Goal: Task Accomplishment & Management: Manage account settings

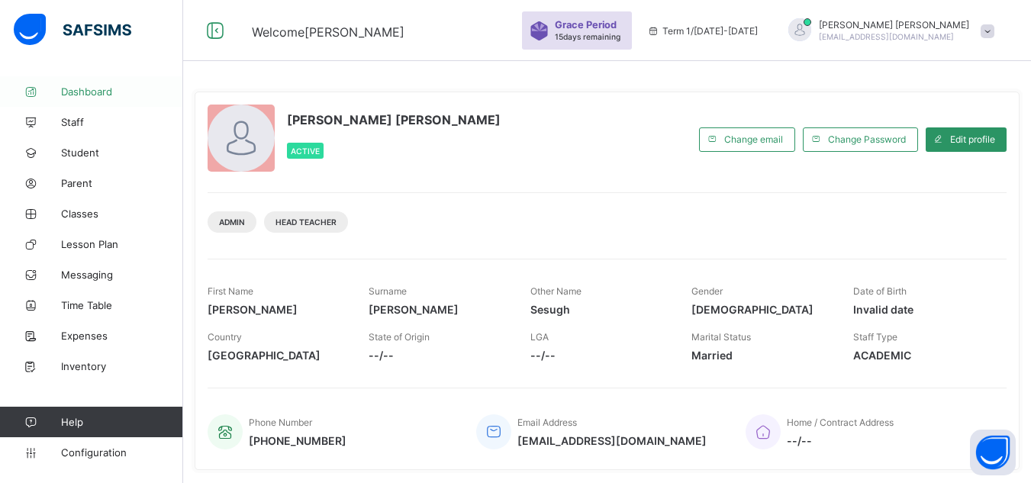
click at [99, 95] on span "Dashboard" at bounding box center [122, 91] width 122 height 12
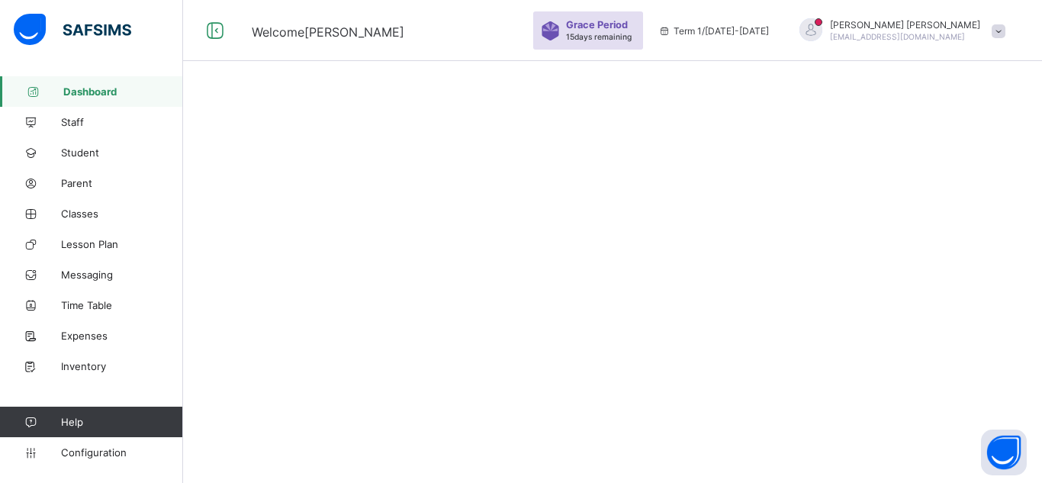
click at [87, 93] on span "Dashboard" at bounding box center [123, 91] width 120 height 12
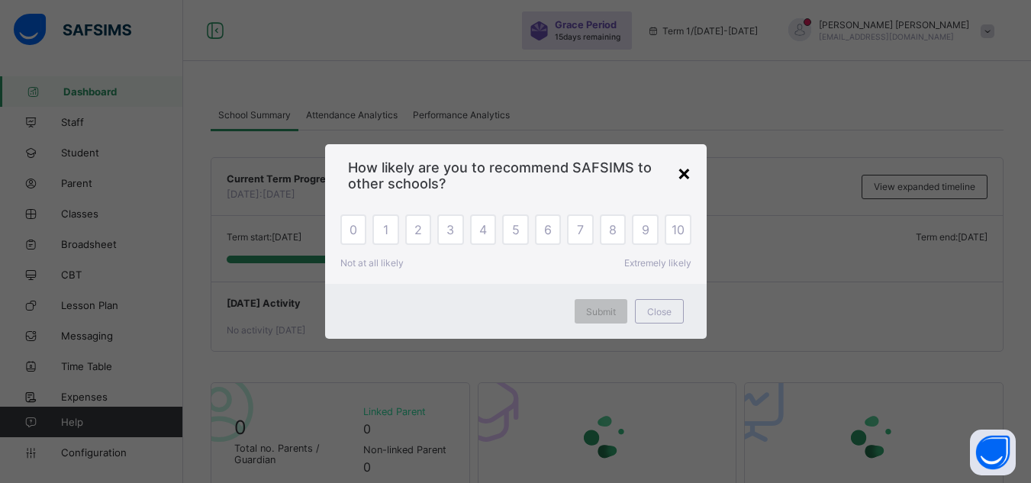
click at [684, 169] on div "×" at bounding box center [684, 172] width 14 height 26
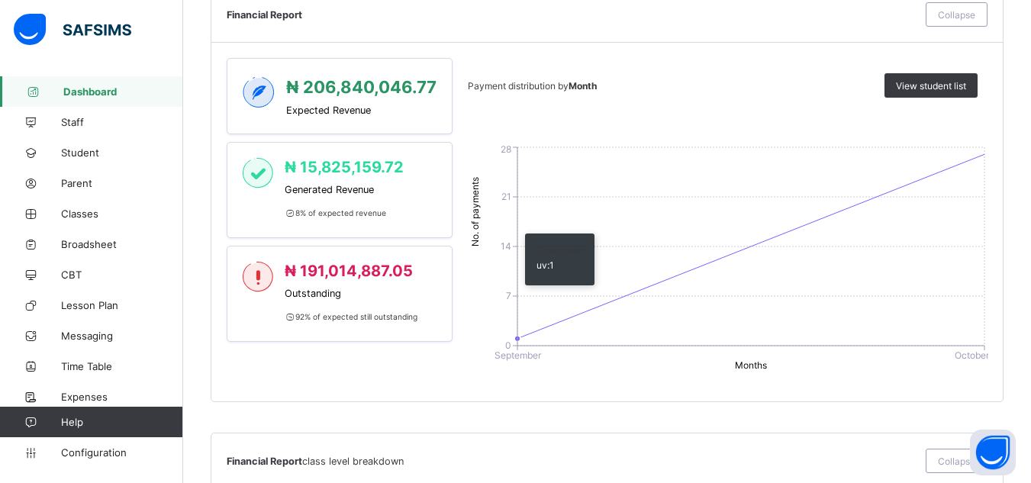
scroll to position [1178, 0]
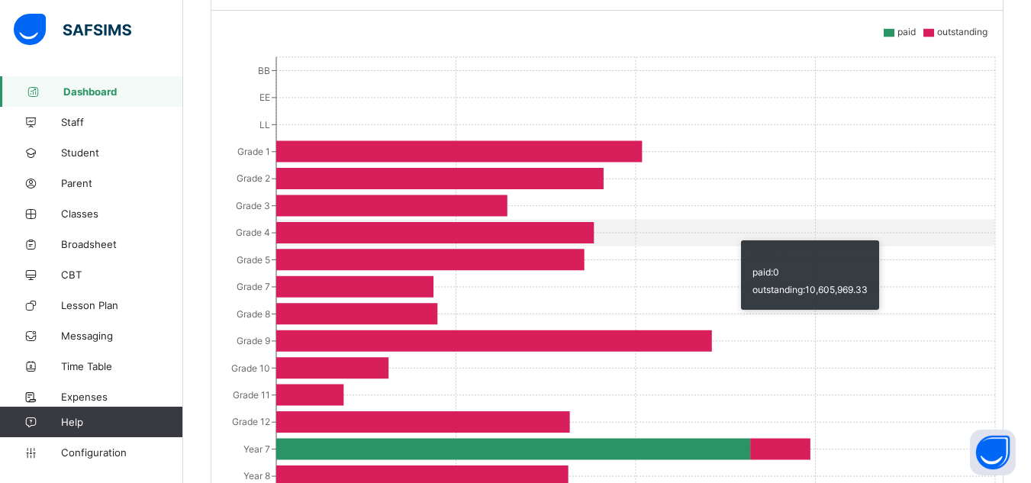
drag, startPoint x: 733, startPoint y: 243, endPoint x: 681, endPoint y: 95, distance: 156.1
click at [681, 95] on icon "BB EE LL Grade 1 Grade 2 Grade 3 Grade 4 Grade 5 Grade 7 Grade 8 Grade 9 Grade …" at bounding box center [613, 346] width 772 height 610
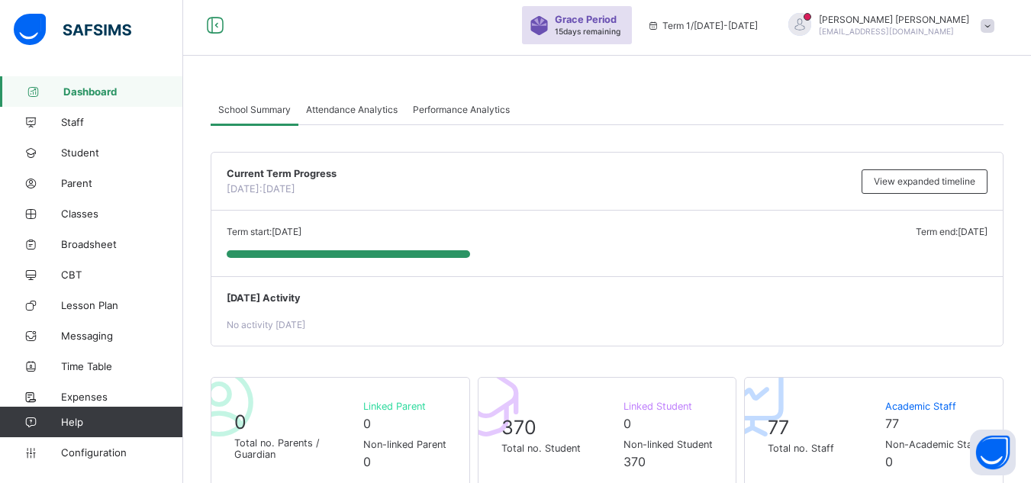
scroll to position [7, 0]
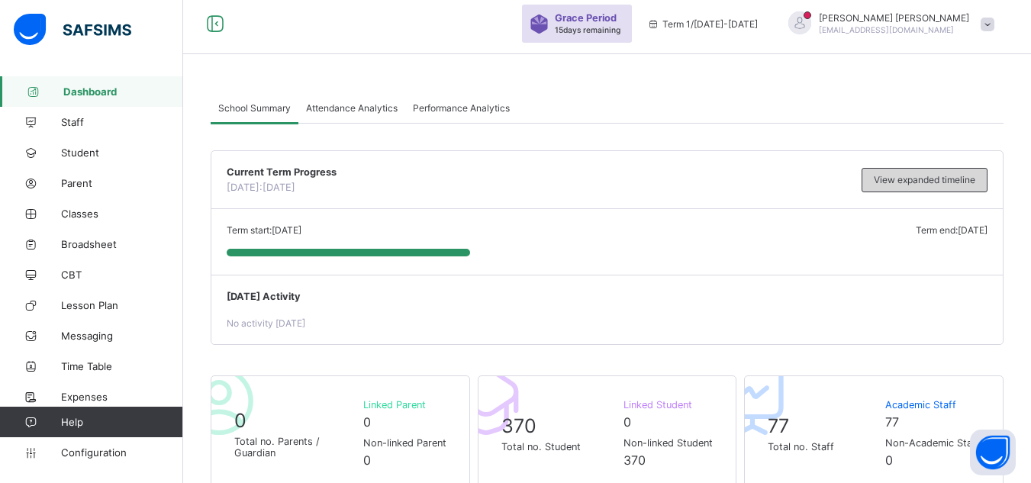
click at [891, 173] on div "View expanded timeline" at bounding box center [924, 180] width 126 height 24
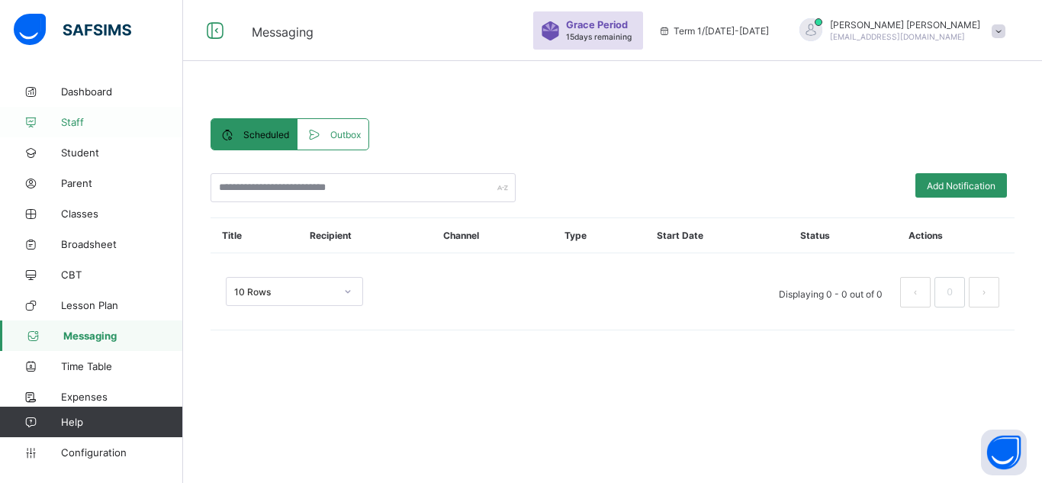
click at [98, 121] on span "Staff" at bounding box center [122, 122] width 122 height 12
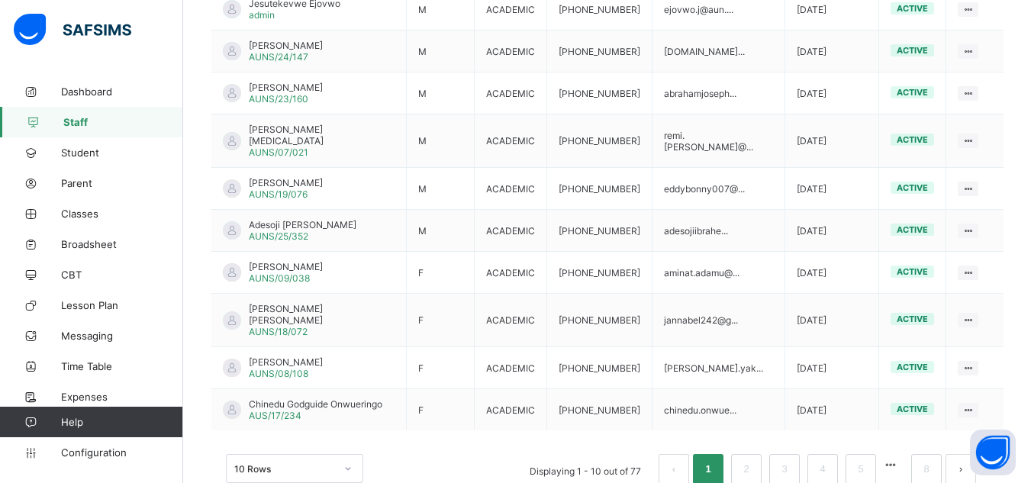
scroll to position [436, 0]
click at [90, 150] on span "Student" at bounding box center [122, 152] width 122 height 12
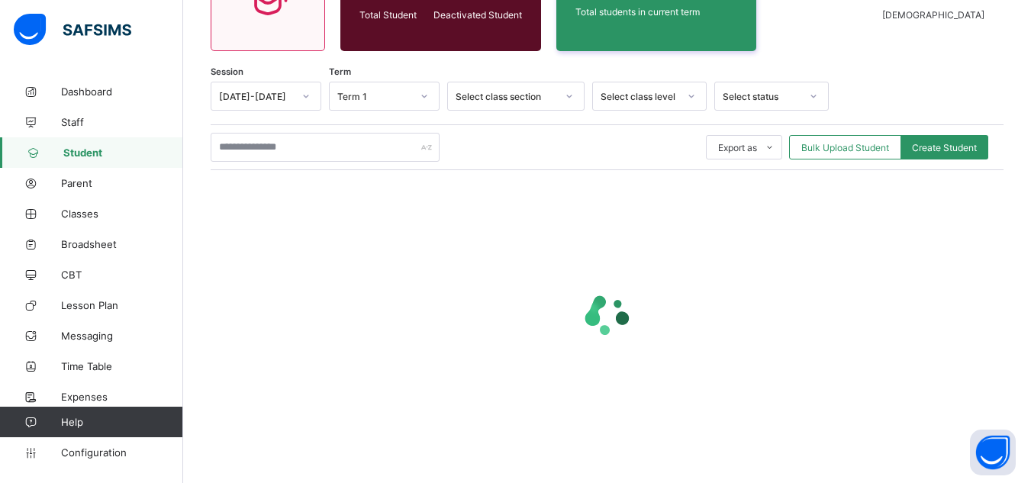
scroll to position [193, 0]
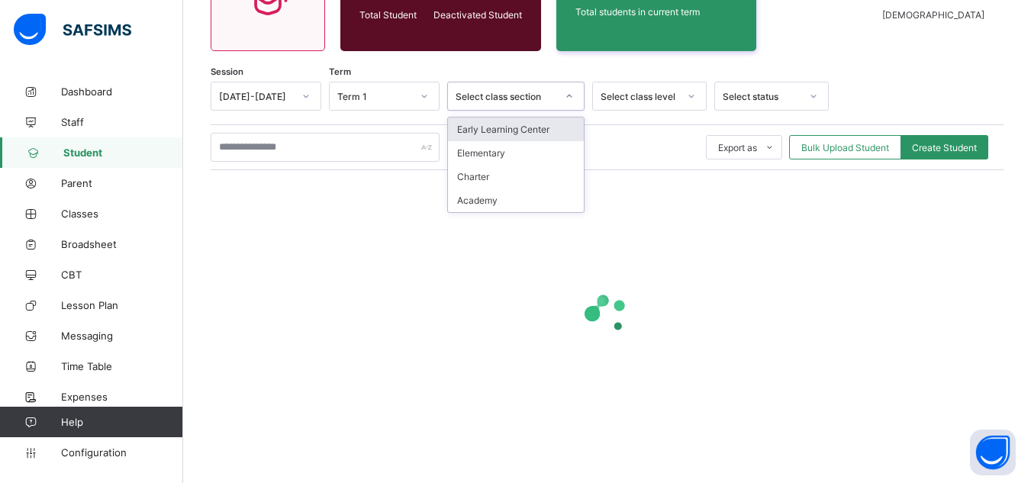
click at [575, 94] on div at bounding box center [569, 96] width 26 height 24
click at [521, 132] on div "Early Learning Center" at bounding box center [516, 129] width 136 height 24
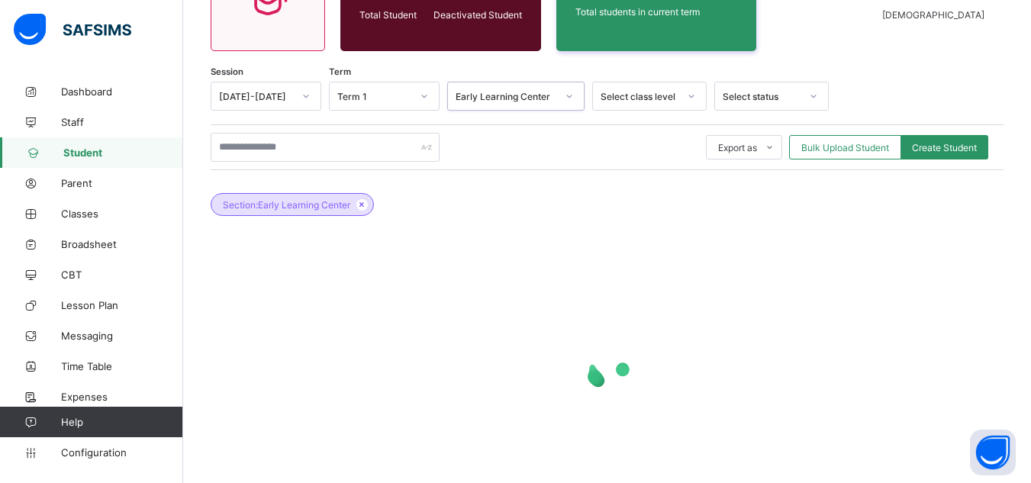
click at [658, 95] on div "Select class level" at bounding box center [639, 96] width 78 height 11
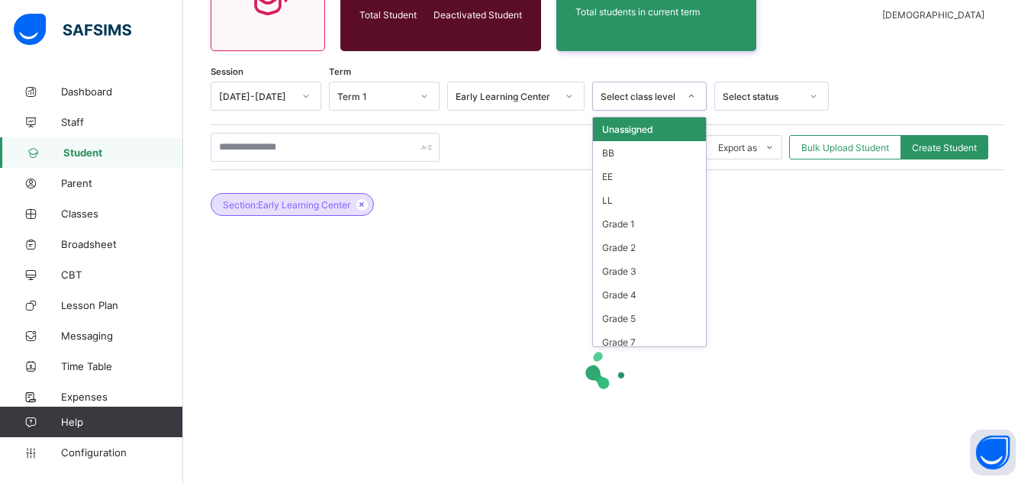
click at [516, 262] on div at bounding box center [607, 369] width 793 height 290
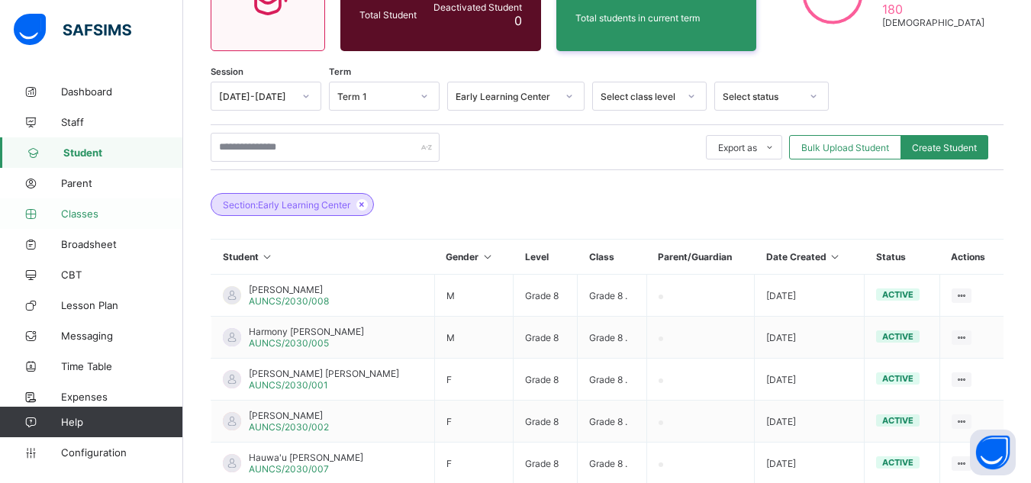
click at [92, 206] on link "Classes" at bounding box center [91, 213] width 183 height 31
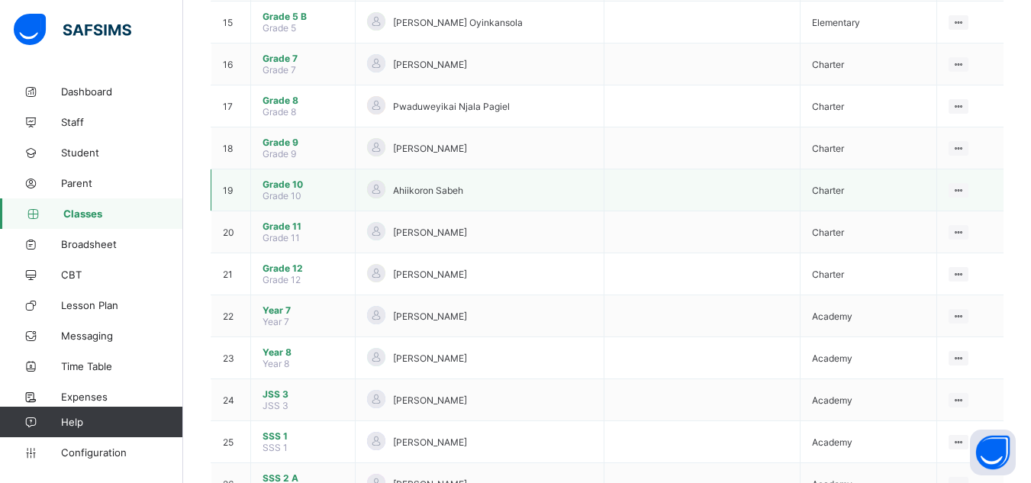
scroll to position [878, 0]
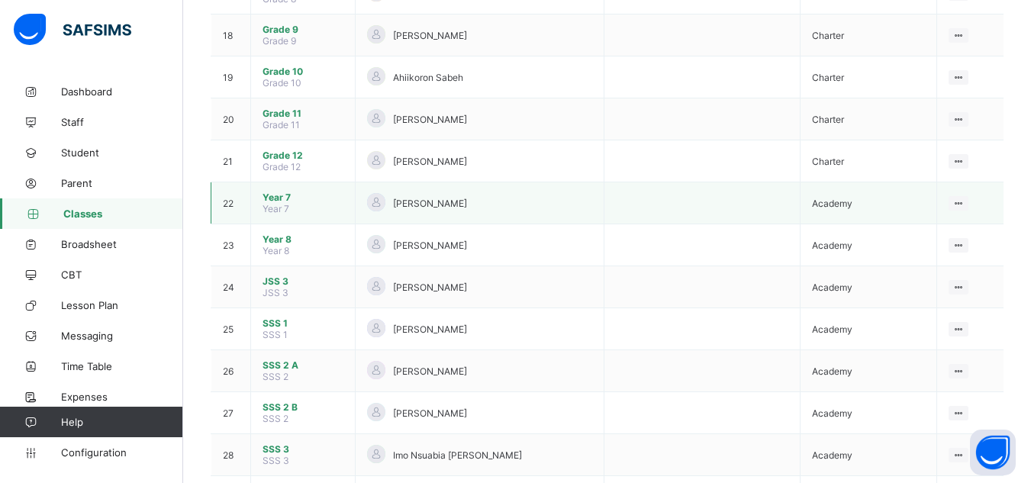
click at [270, 201] on span "Year 7" at bounding box center [302, 196] width 81 height 11
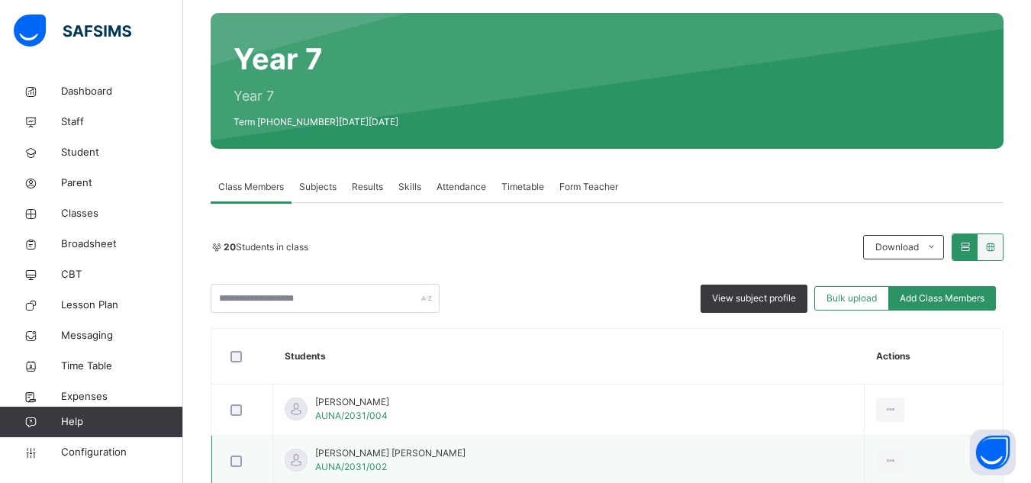
scroll to position [106, 0]
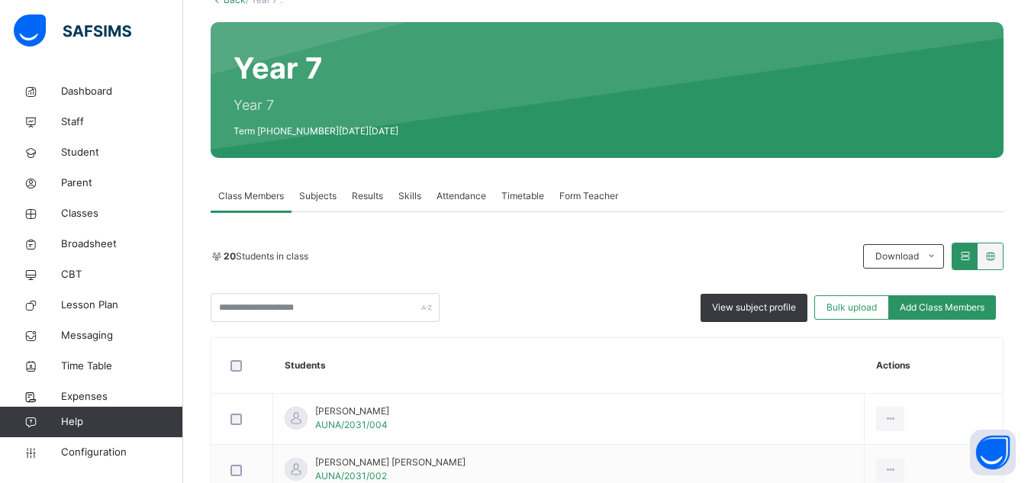
click at [315, 198] on span "Subjects" at bounding box center [317, 196] width 37 height 14
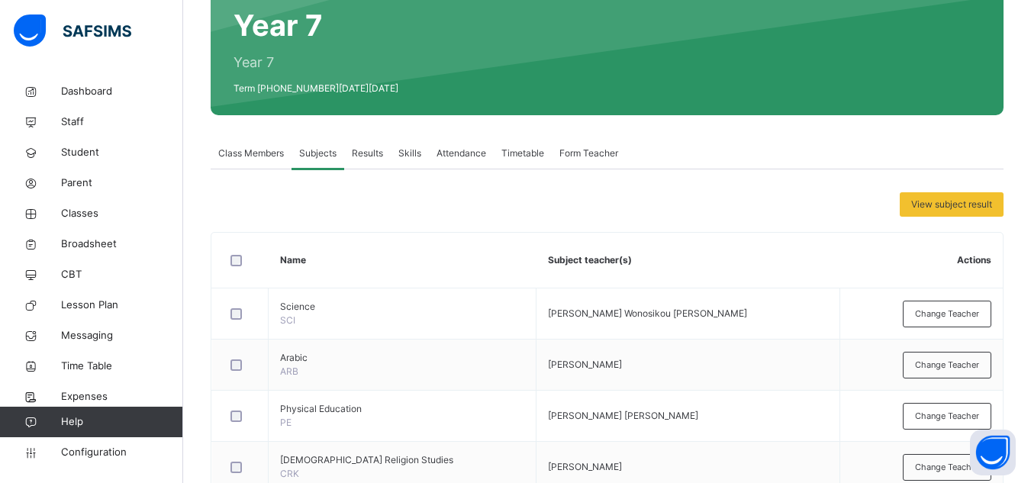
scroll to position [146, 0]
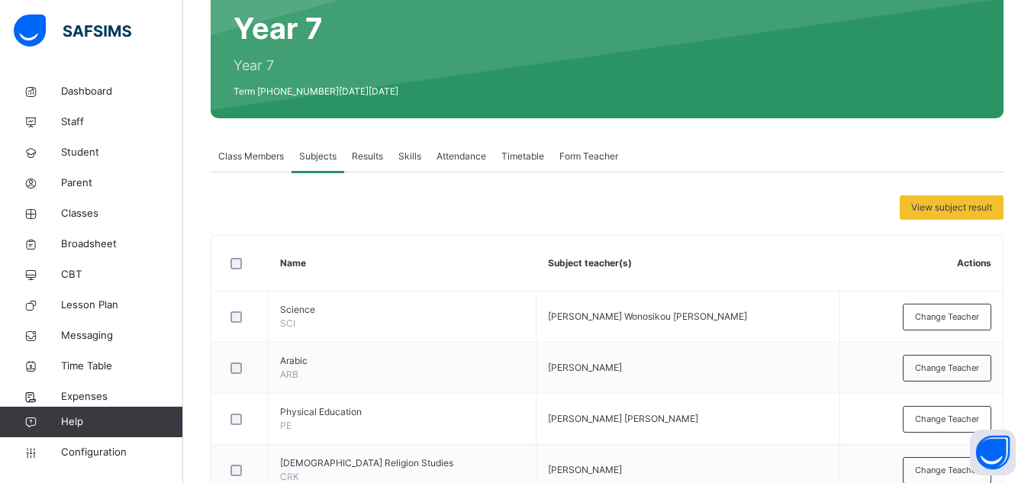
click at [381, 159] on span "Results" at bounding box center [367, 157] width 31 height 14
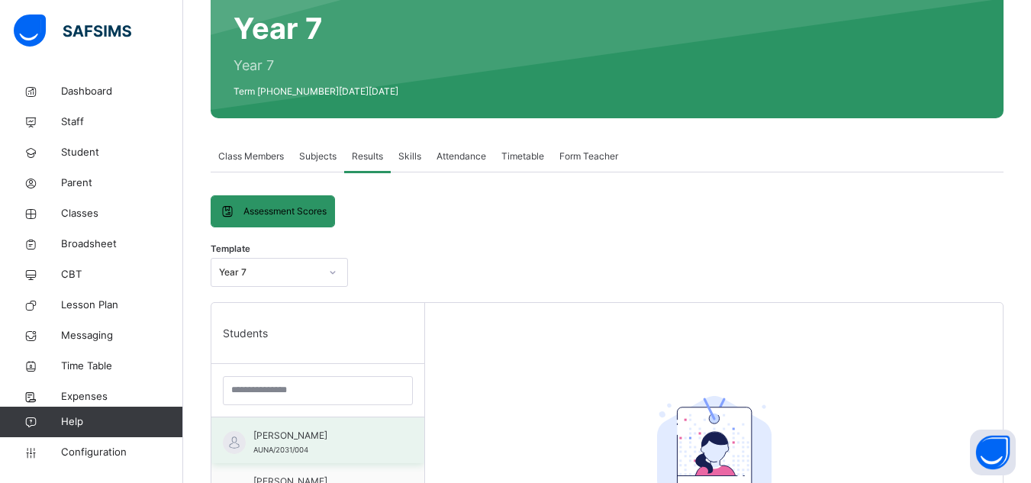
click at [311, 450] on div "[PERSON_NAME]/2031/004" at bounding box center [321, 442] width 137 height 27
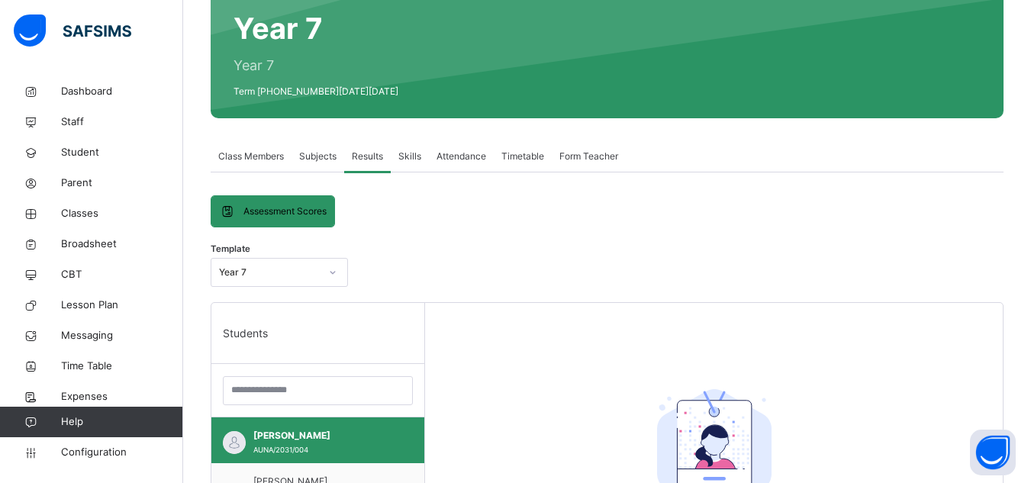
click at [414, 160] on span "Skills" at bounding box center [409, 157] width 23 height 14
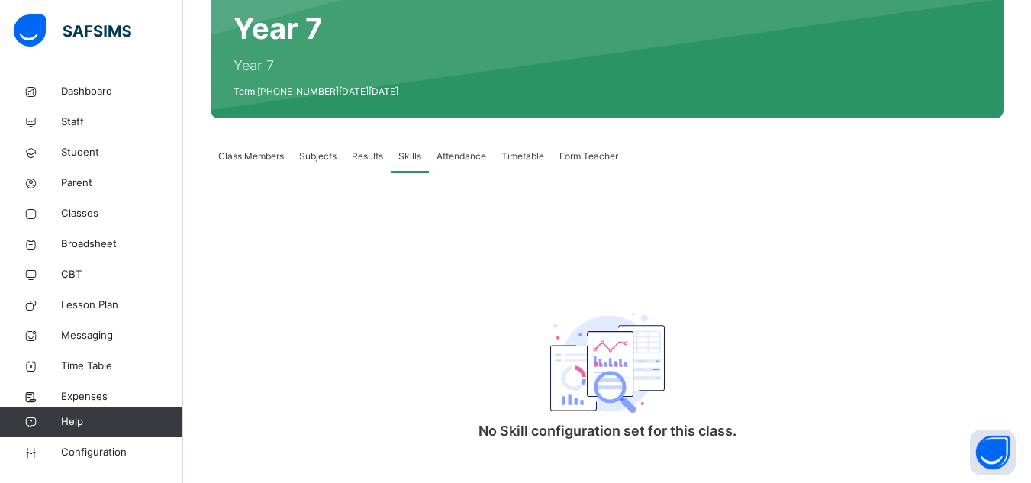
click at [465, 151] on span "Attendance" at bounding box center [461, 157] width 50 height 14
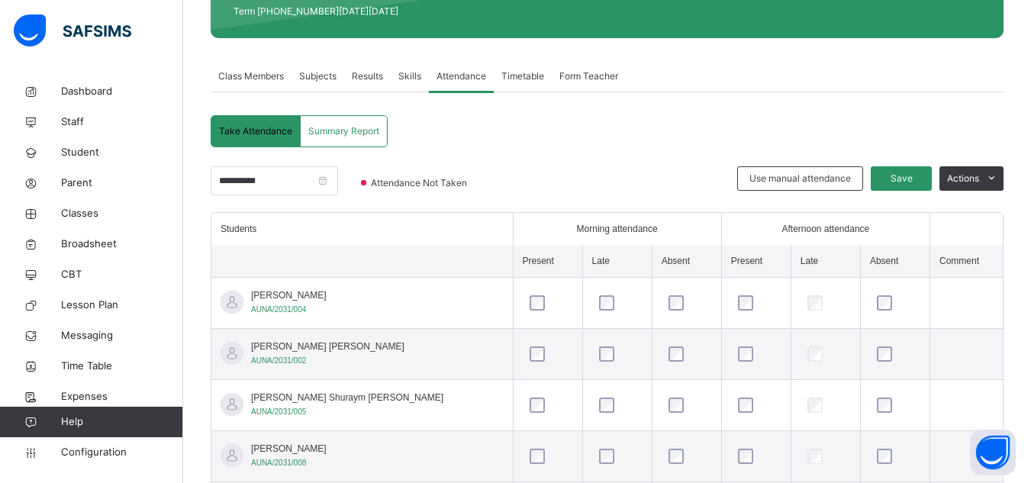
scroll to position [288, 0]
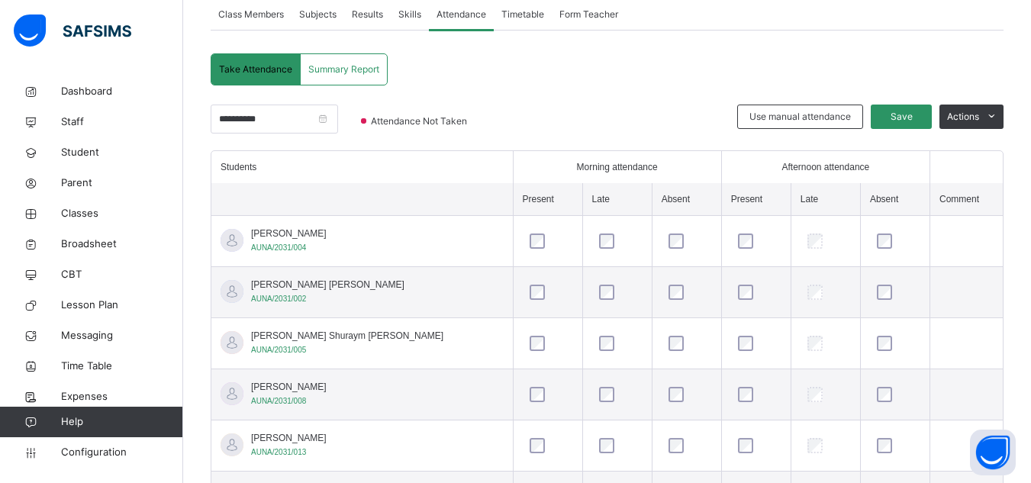
click at [362, 72] on span "Summary Report" at bounding box center [343, 70] width 71 height 14
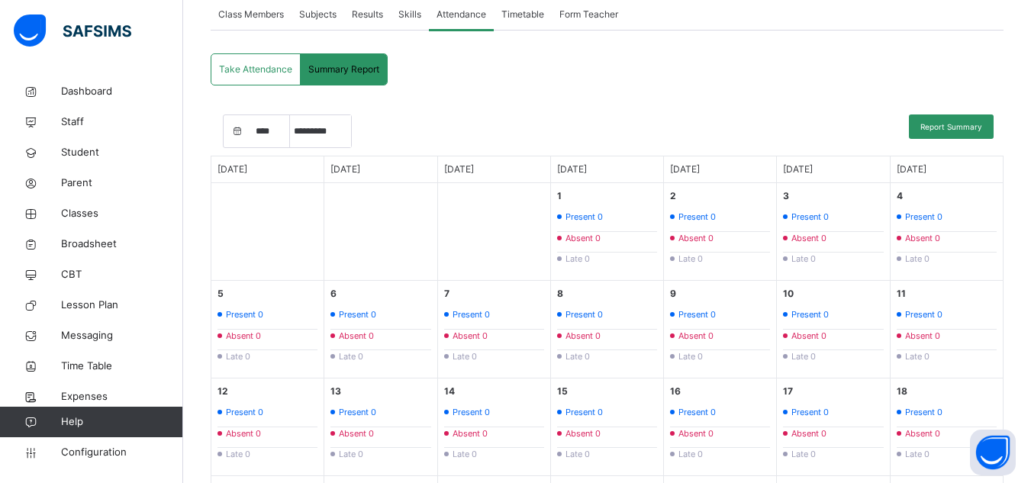
click at [288, 63] on span "Take Attendance" at bounding box center [255, 70] width 73 height 14
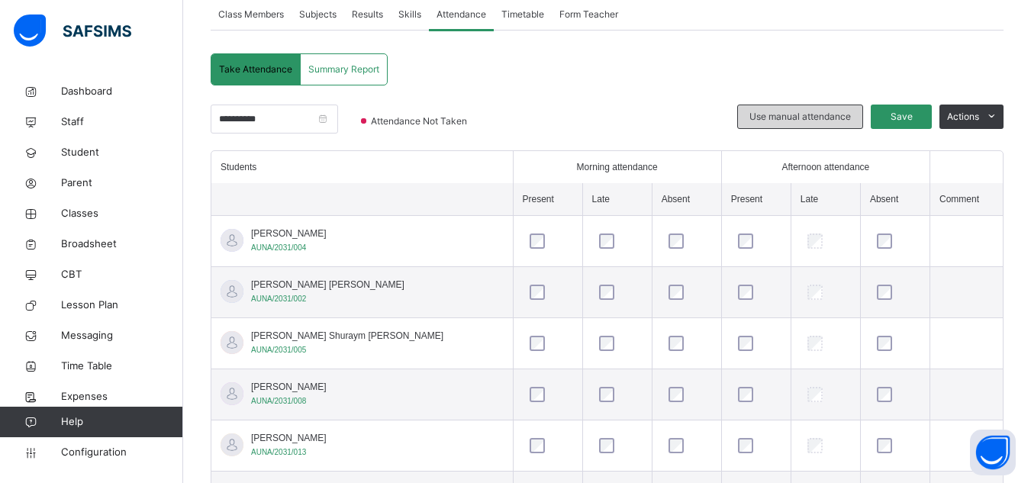
click at [845, 118] on span "Use manual attendance" at bounding box center [799, 117] width 101 height 14
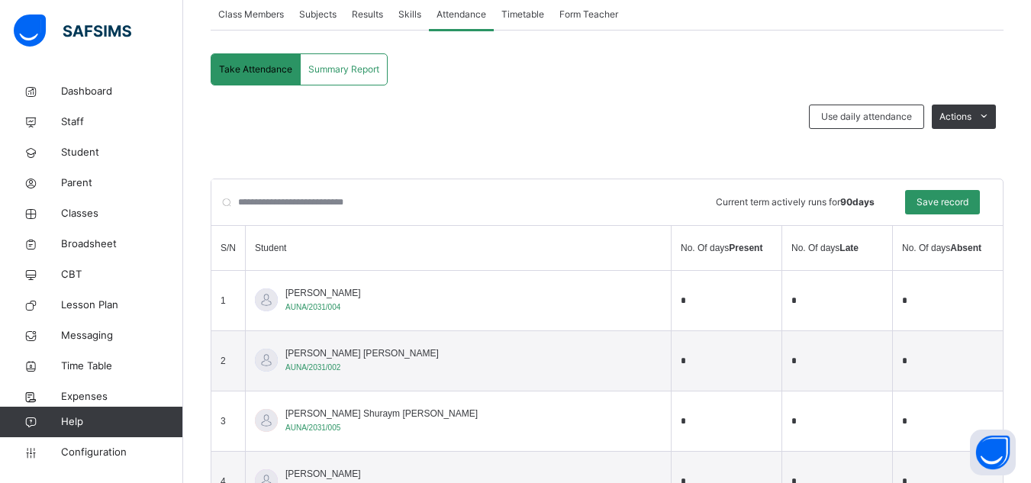
click at [265, 73] on span "Take Attendance" at bounding box center [255, 70] width 73 height 14
click at [352, 71] on span "Summary Report" at bounding box center [343, 70] width 71 height 14
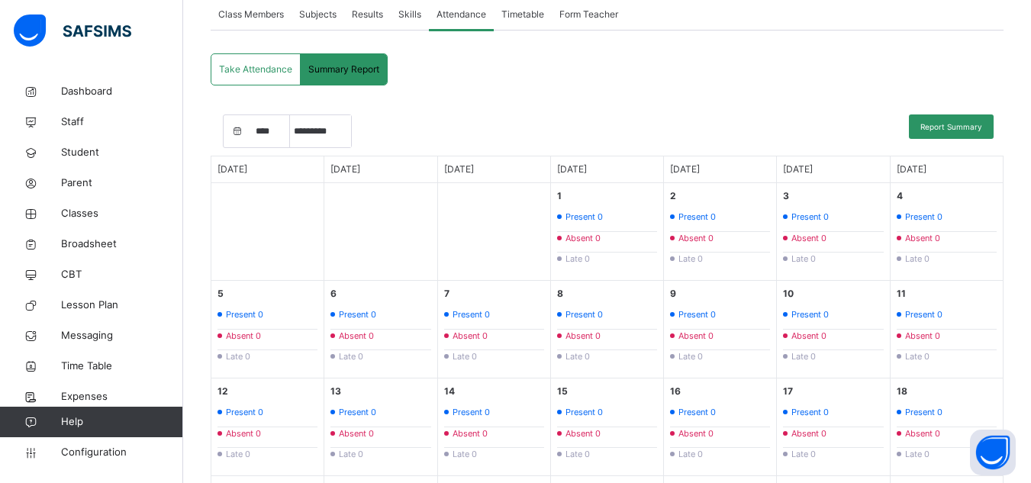
click at [252, 79] on div "Take Attendance" at bounding box center [255, 69] width 89 height 31
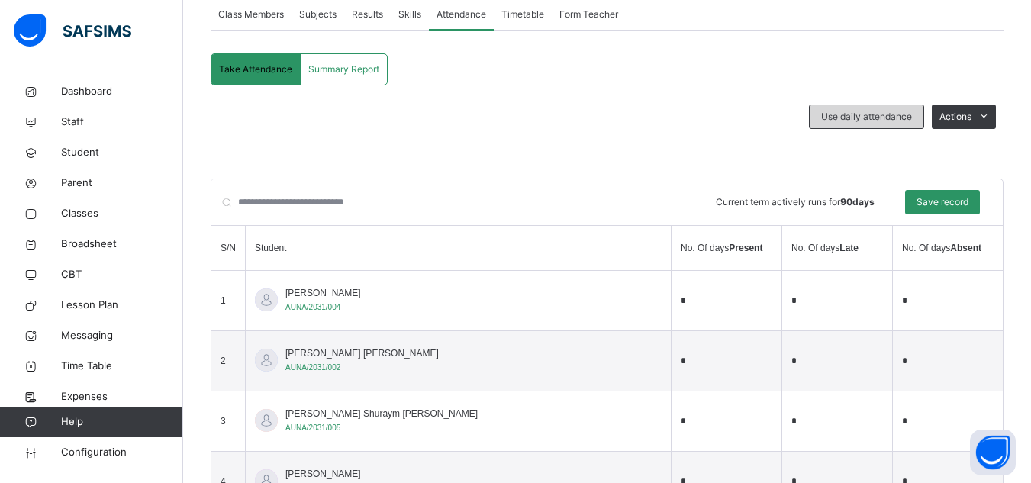
click at [868, 118] on span "Use daily attendance" at bounding box center [866, 117] width 91 height 14
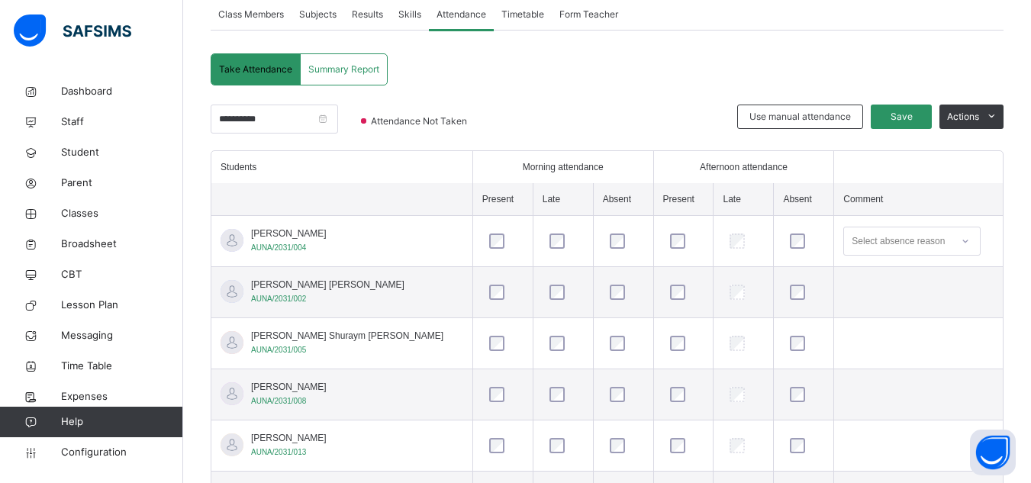
click at [926, 239] on div "Select absence reason" at bounding box center [897, 241] width 93 height 29
click at [269, 66] on span "Take Attendance" at bounding box center [255, 70] width 73 height 14
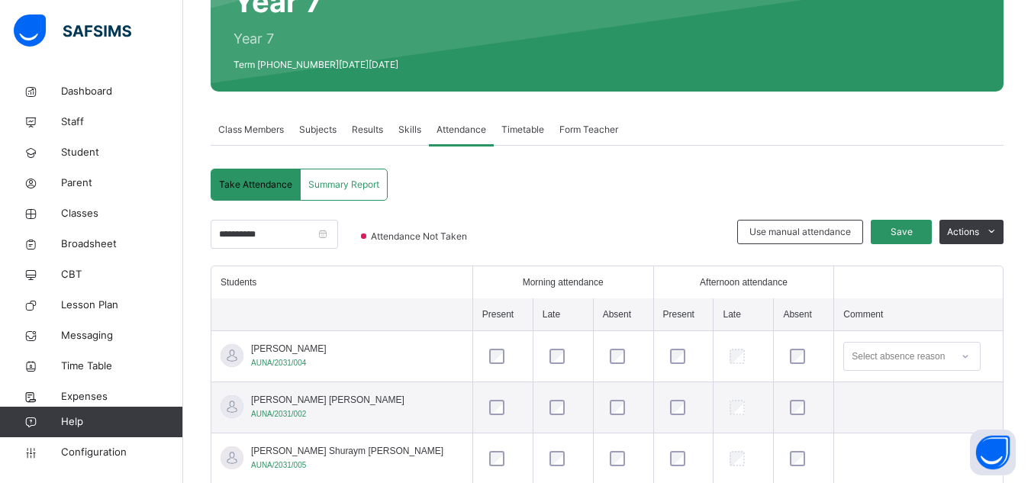
scroll to position [169, 0]
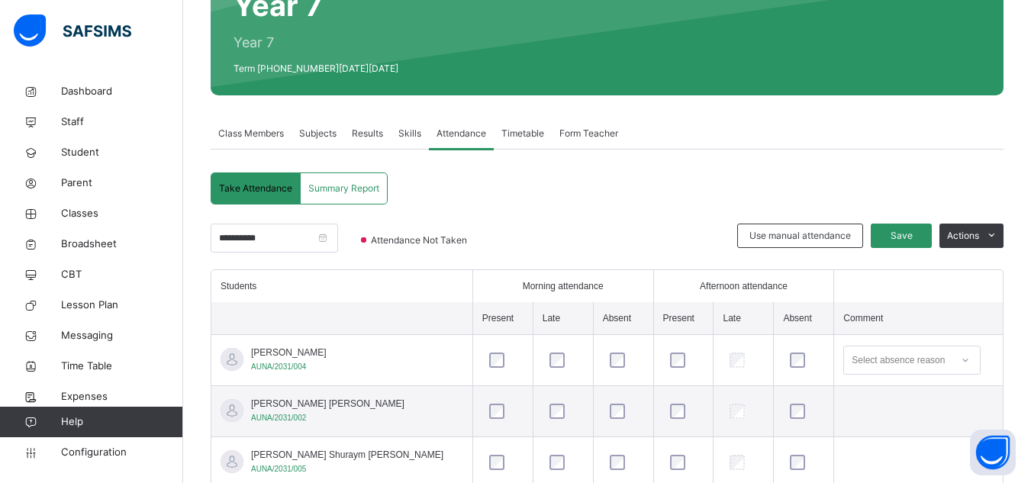
click at [317, 130] on span "Subjects" at bounding box center [317, 134] width 37 height 14
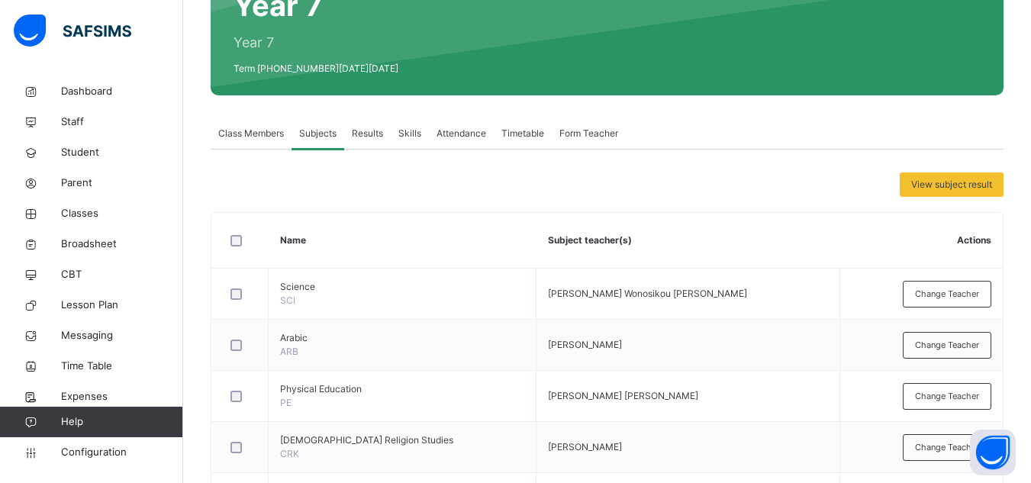
click at [511, 132] on span "Timetable" at bounding box center [522, 134] width 43 height 14
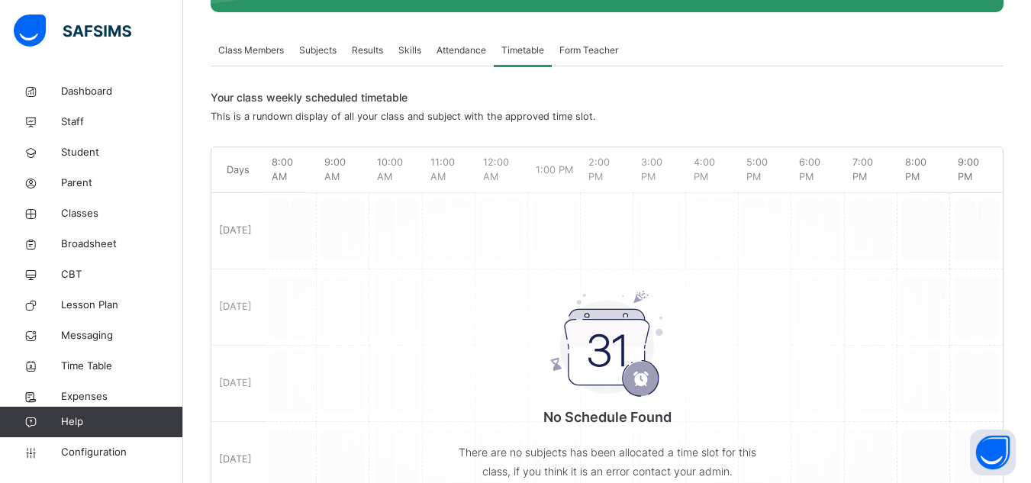
scroll to position [222, 0]
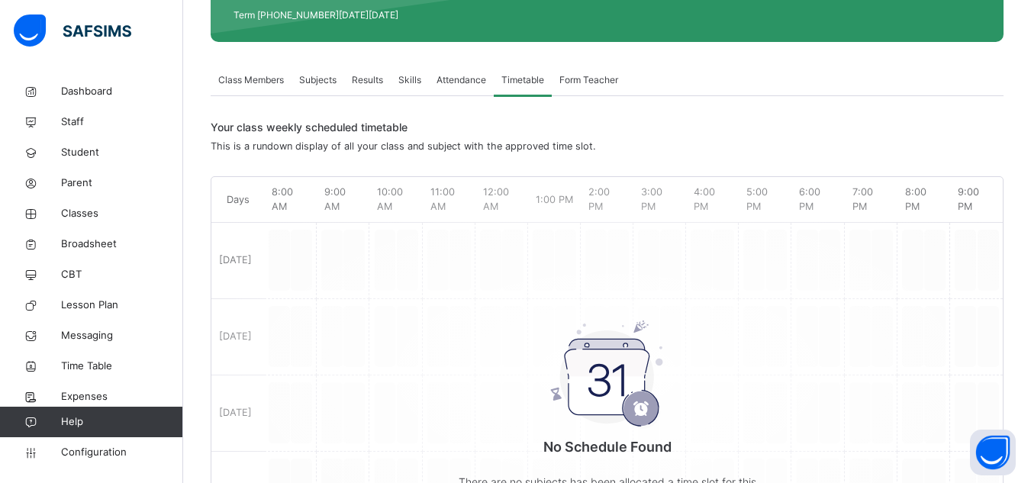
click at [583, 85] on span "Form Teacher" at bounding box center [588, 80] width 59 height 14
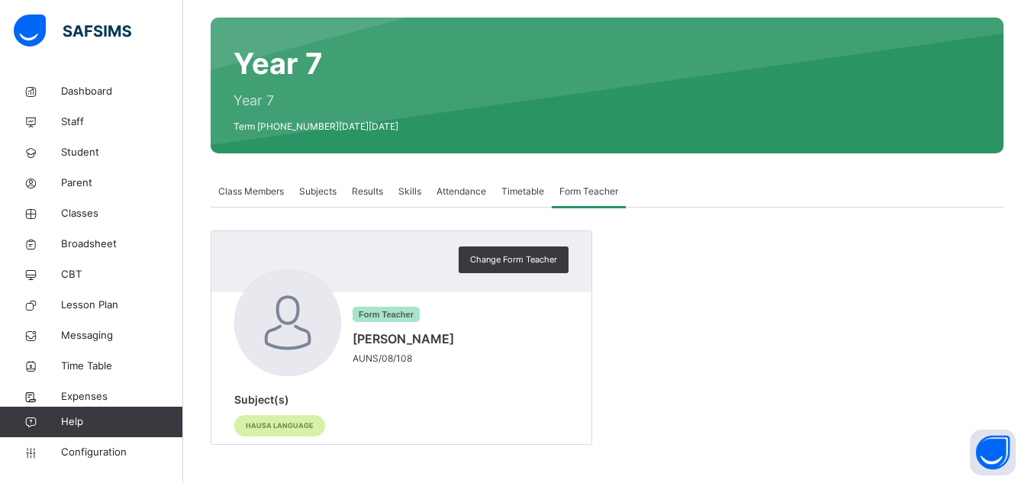
scroll to position [111, 0]
click at [528, 193] on span "Timetable" at bounding box center [522, 192] width 43 height 14
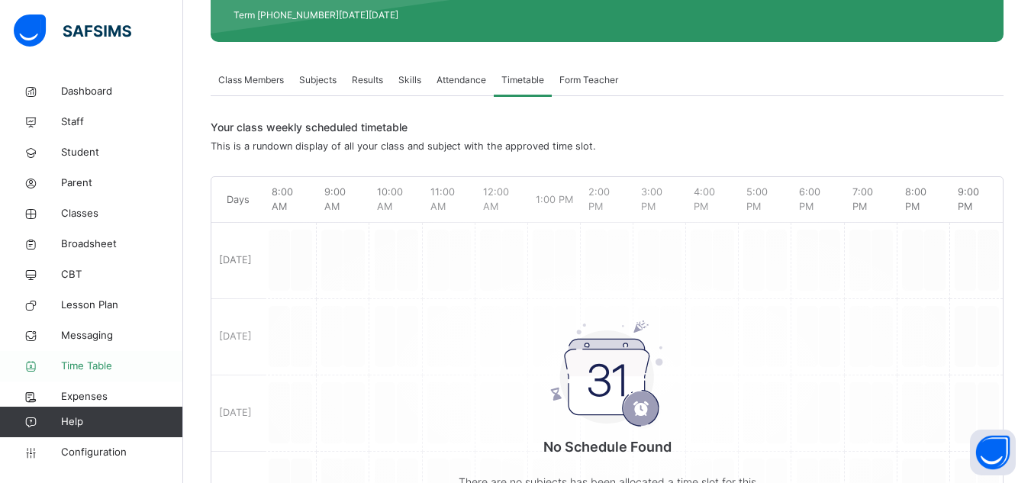
click at [102, 359] on span "Time Table" at bounding box center [122, 366] width 122 height 15
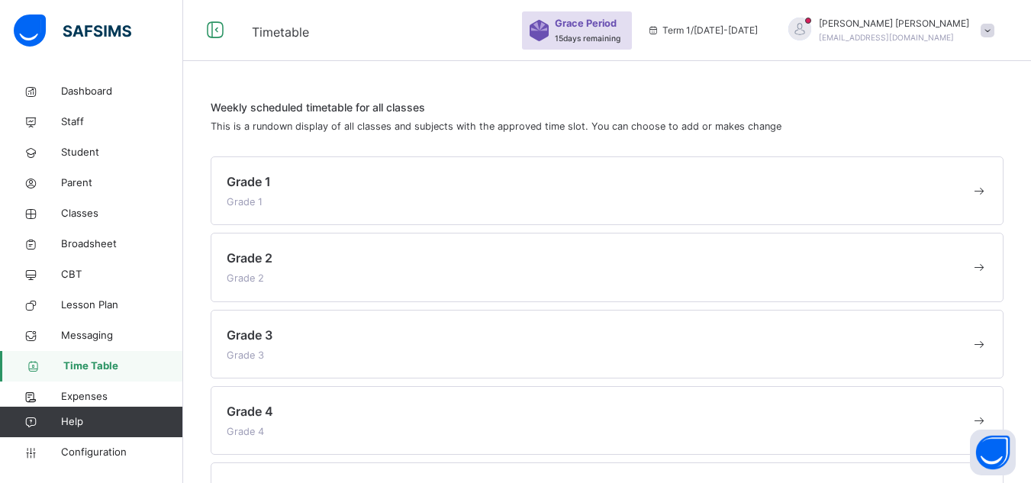
click at [602, 166] on div "Grade 1 Grade 1" at bounding box center [607, 190] width 793 height 69
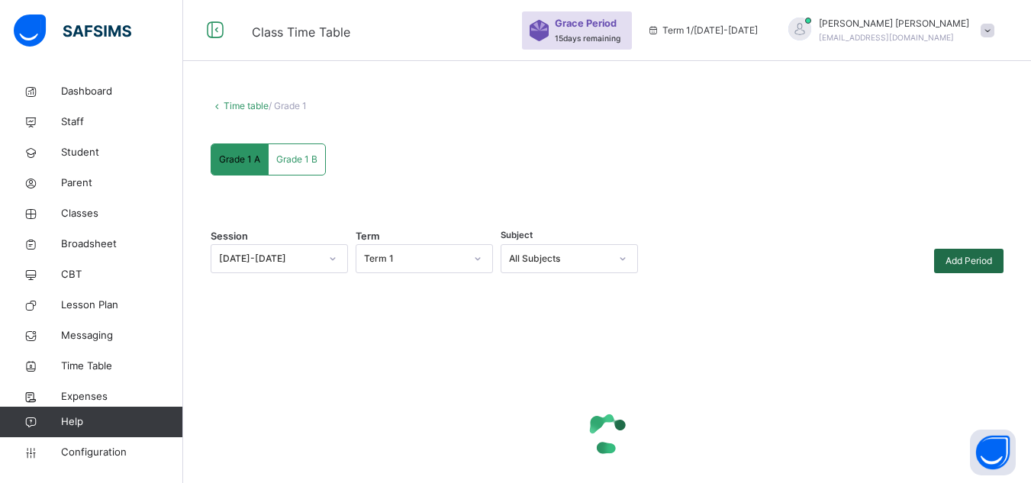
click at [989, 261] on span "Add Period" at bounding box center [968, 261] width 47 height 14
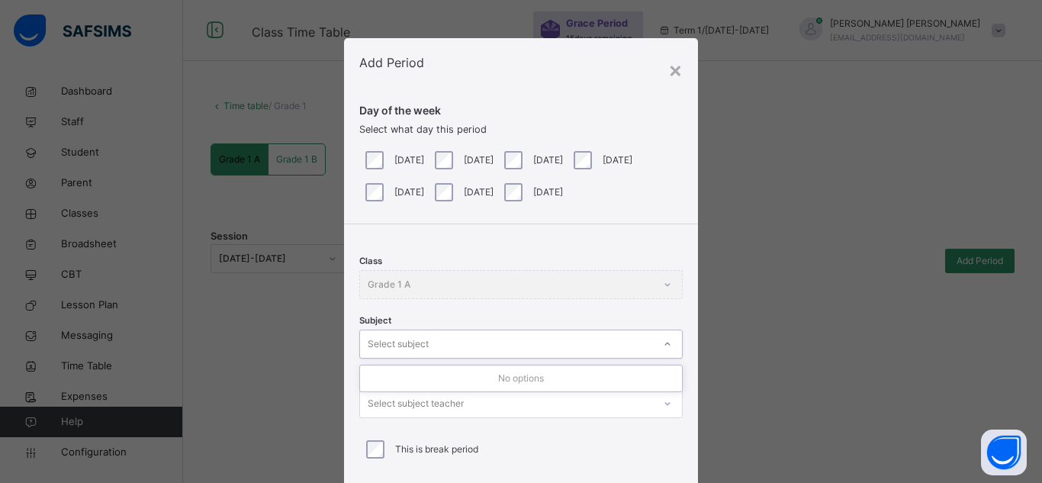
click at [426, 346] on div "Select subject" at bounding box center [506, 345] width 293 height 24
click at [452, 403] on div "Select subject teacher" at bounding box center [416, 403] width 96 height 29
click at [472, 264] on div "Class Grade 1 A Subject Select subject Subject Teacher 0 results available. Use…" at bounding box center [521, 352] width 354 height 256
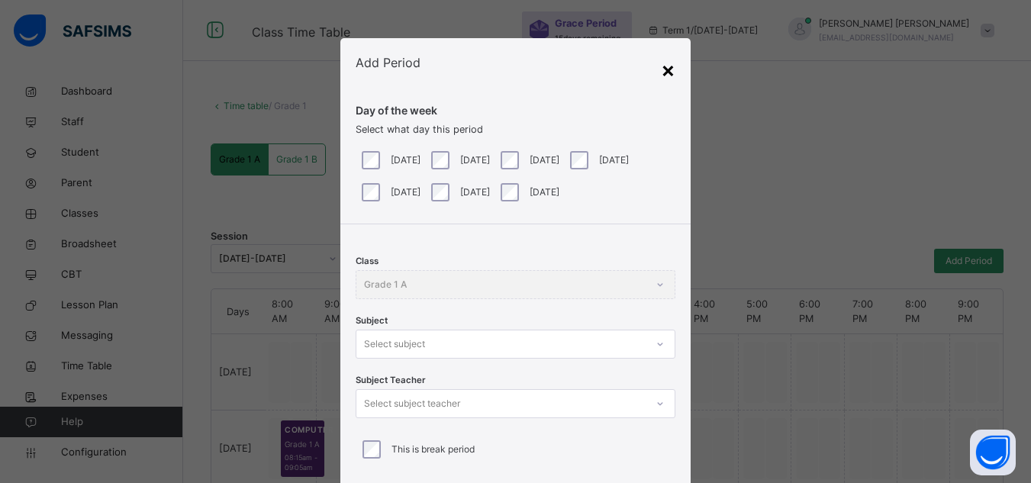
click at [664, 77] on div "×" at bounding box center [668, 69] width 14 height 32
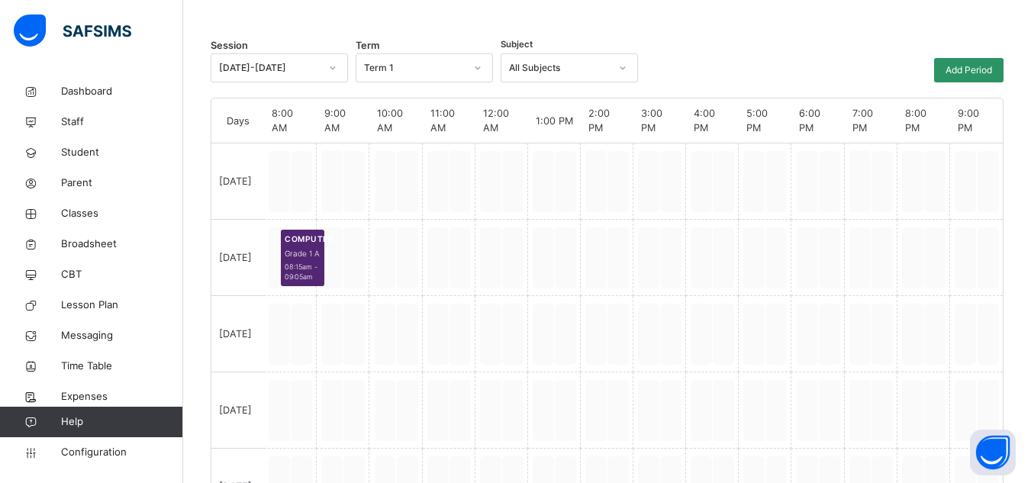
scroll to position [212, 0]
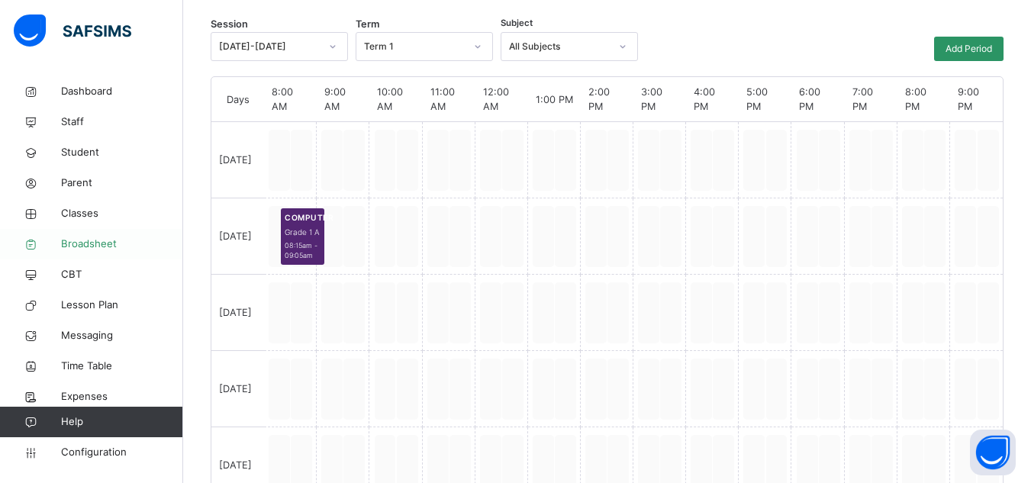
click at [92, 241] on span "Broadsheet" at bounding box center [122, 243] width 122 height 15
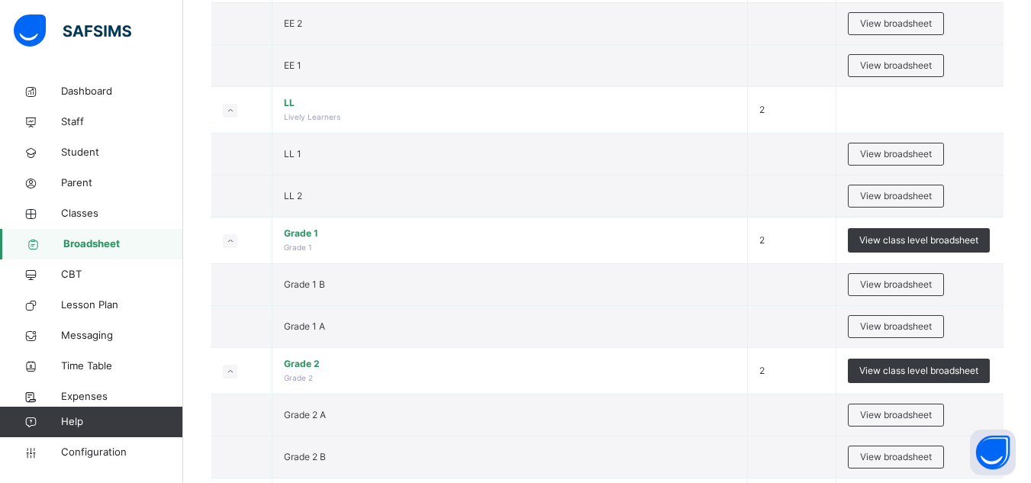
scroll to position [350, 0]
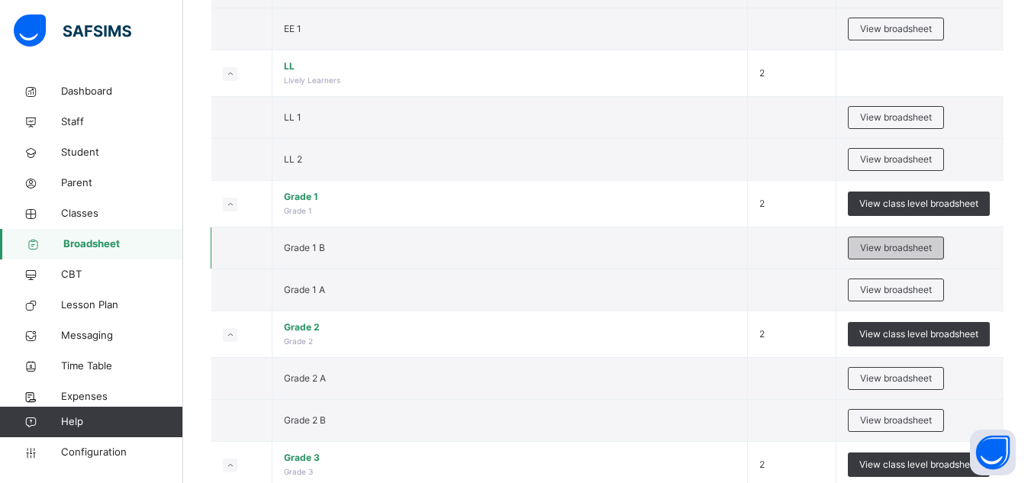
click at [900, 247] on span "View broadsheet" at bounding box center [896, 248] width 72 height 14
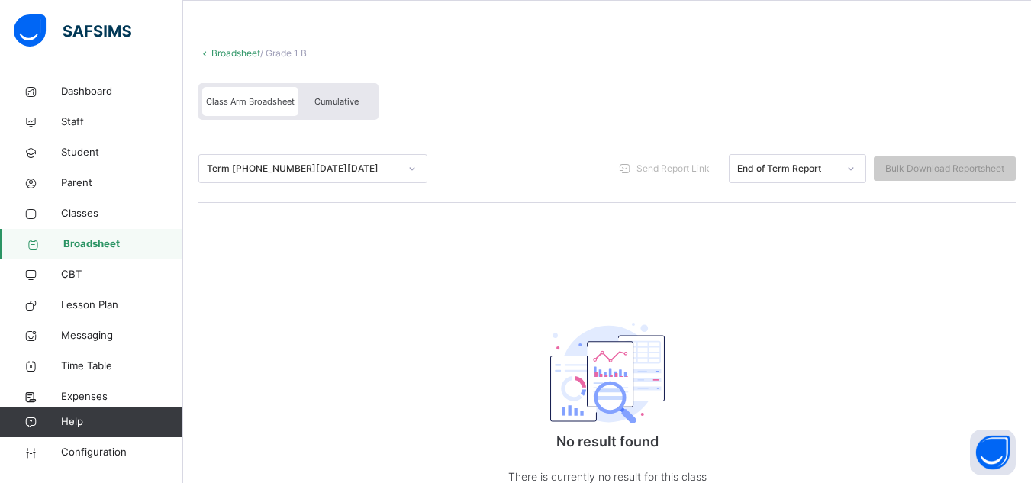
scroll to position [54, 0]
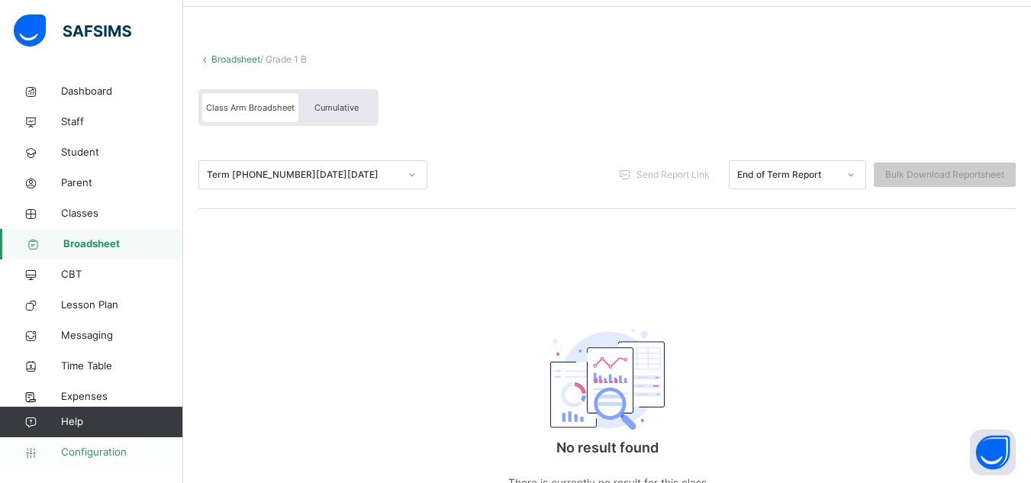
click at [109, 447] on span "Configuration" at bounding box center [121, 452] width 121 height 15
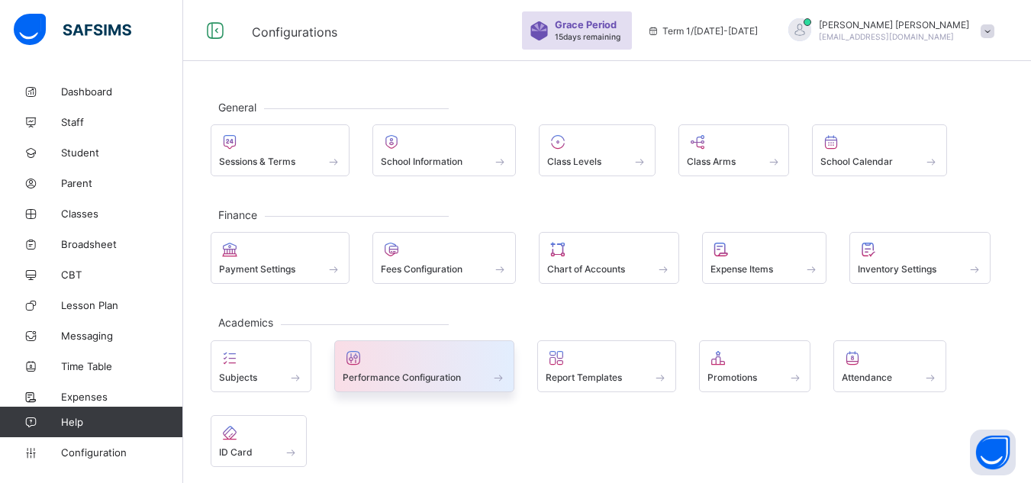
click at [479, 365] on div at bounding box center [425, 358] width 164 height 18
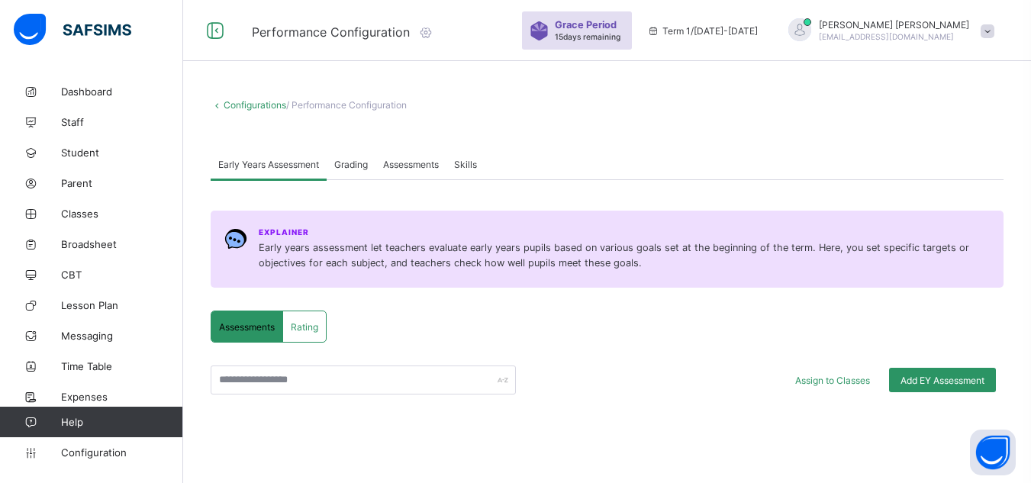
click at [419, 162] on span "Assessments" at bounding box center [411, 164] width 56 height 11
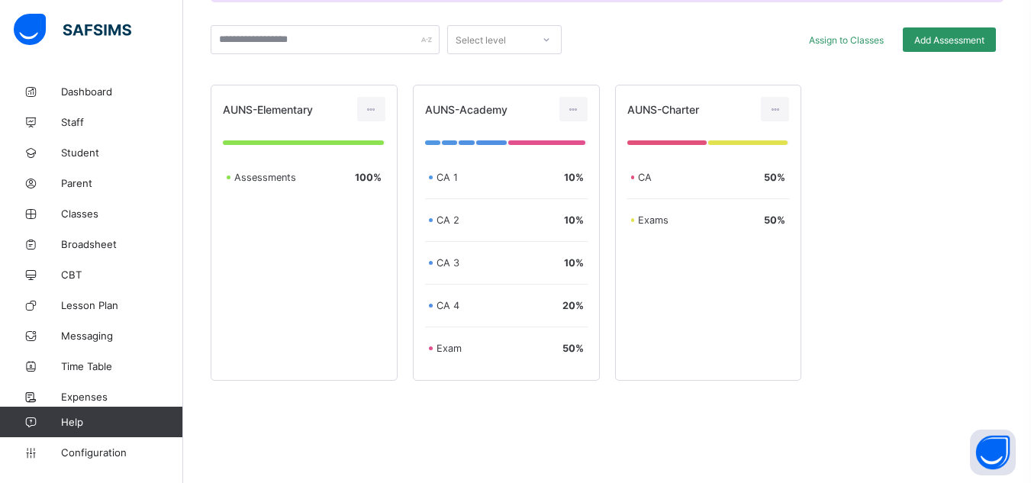
scroll to position [282, 0]
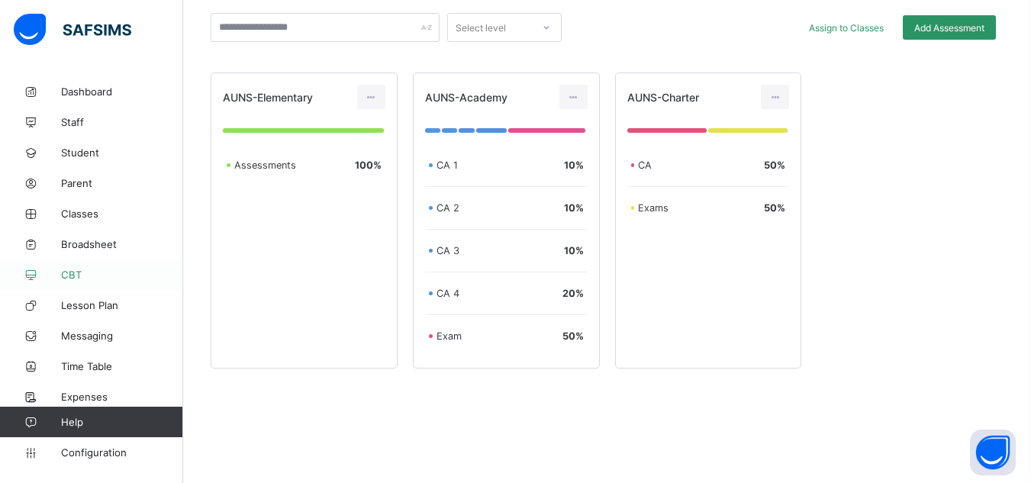
click at [95, 263] on link "CBT" at bounding box center [91, 274] width 183 height 31
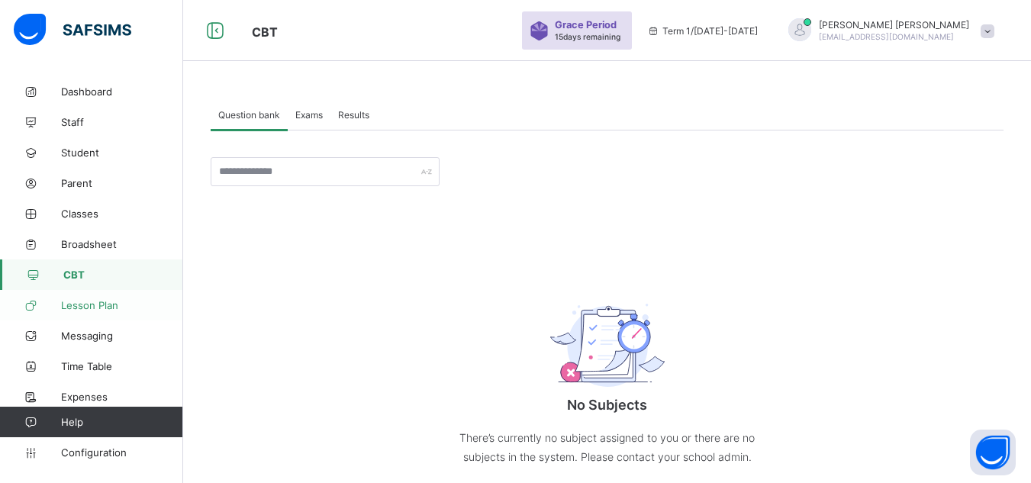
click at [110, 307] on span "Lesson Plan" at bounding box center [122, 305] width 122 height 12
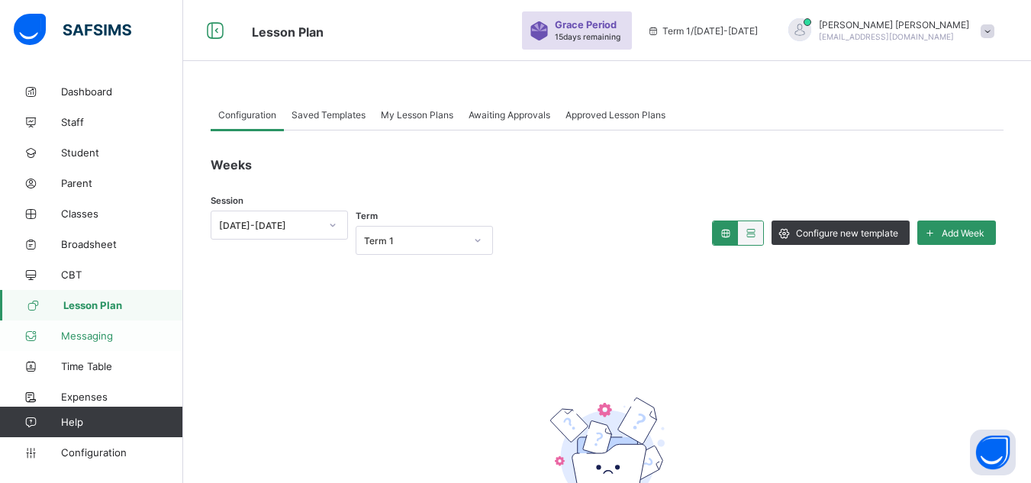
click at [111, 330] on span "Messaging" at bounding box center [122, 336] width 122 height 12
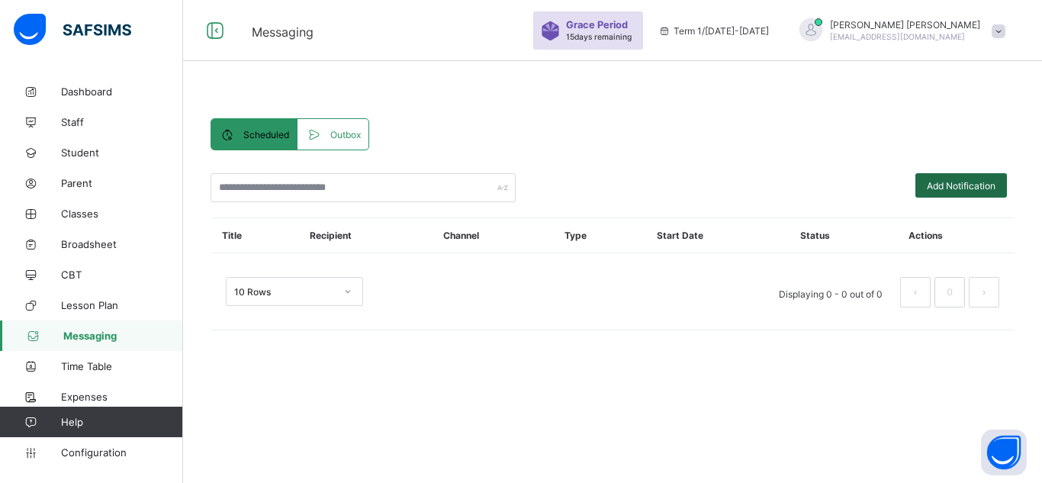
click at [985, 191] on div "Add Notification" at bounding box center [961, 185] width 92 height 24
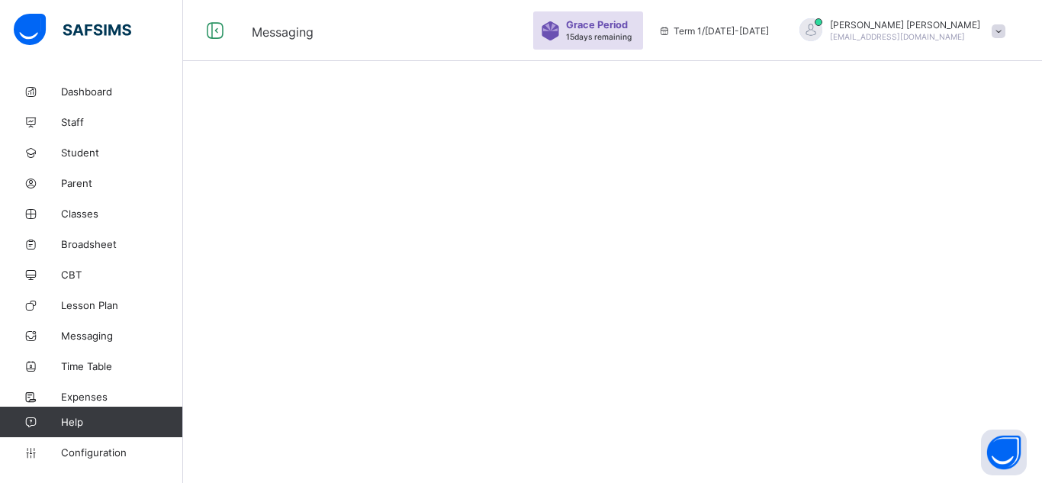
select select "**"
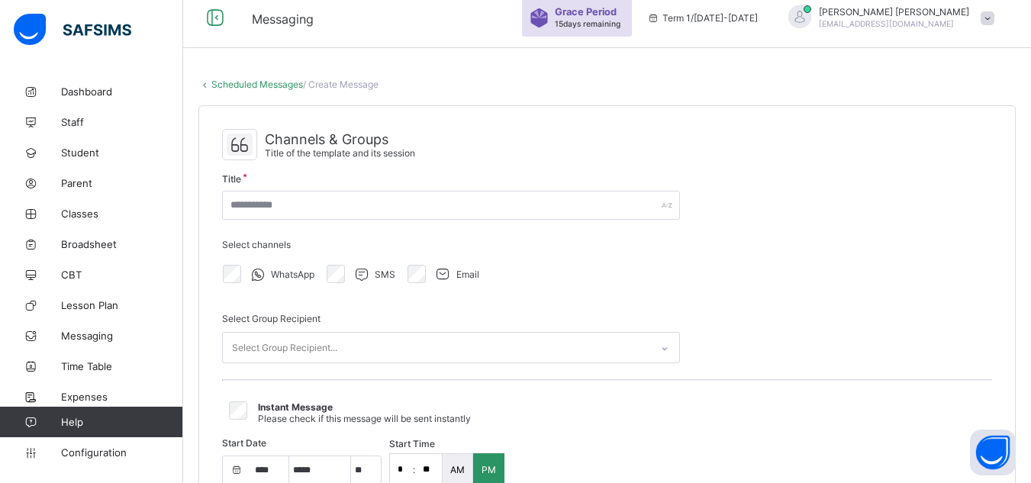
select select "****"
select select "*"
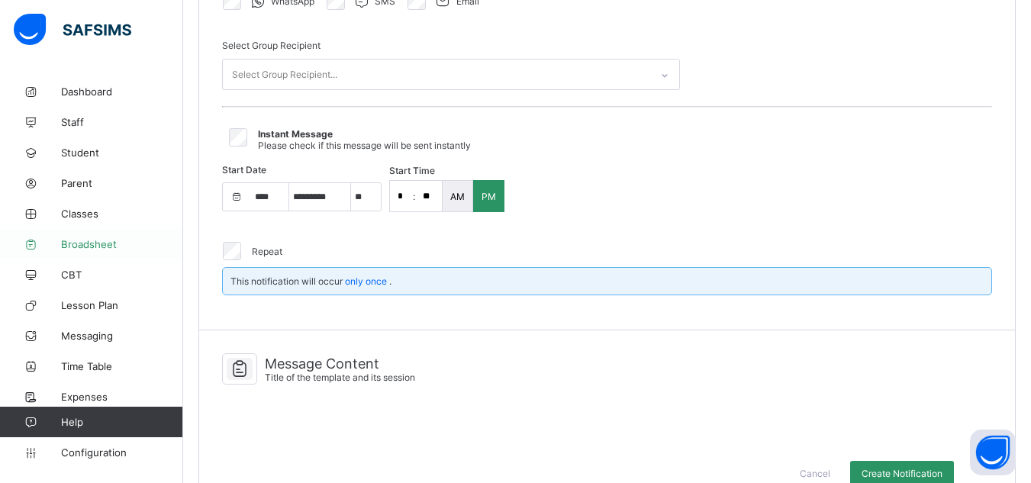
scroll to position [288, 0]
click at [79, 397] on span "Expenses" at bounding box center [122, 397] width 122 height 12
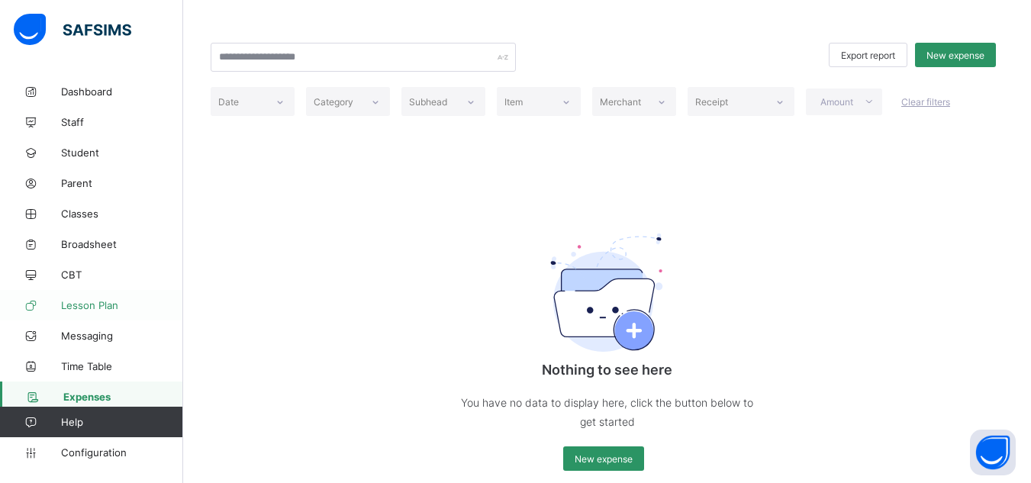
scroll to position [84, 0]
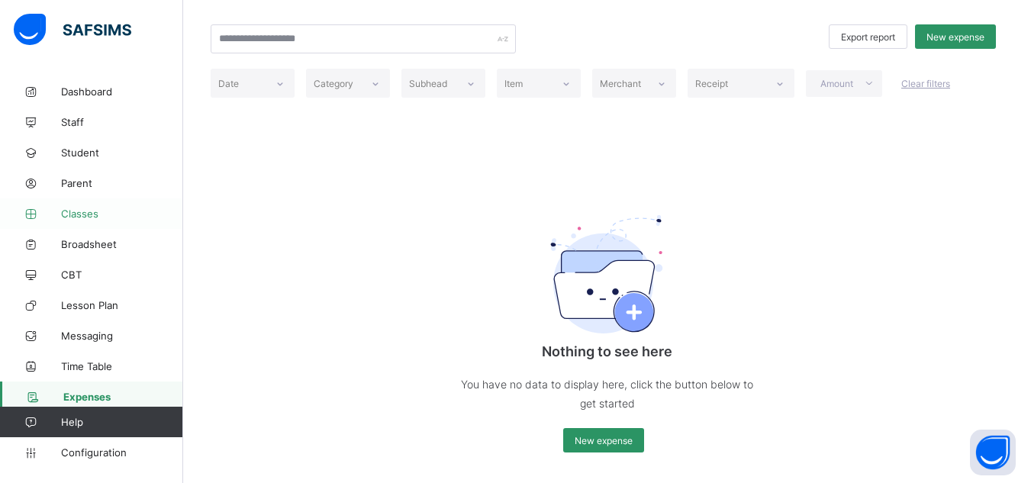
click at [109, 209] on span "Classes" at bounding box center [122, 213] width 122 height 12
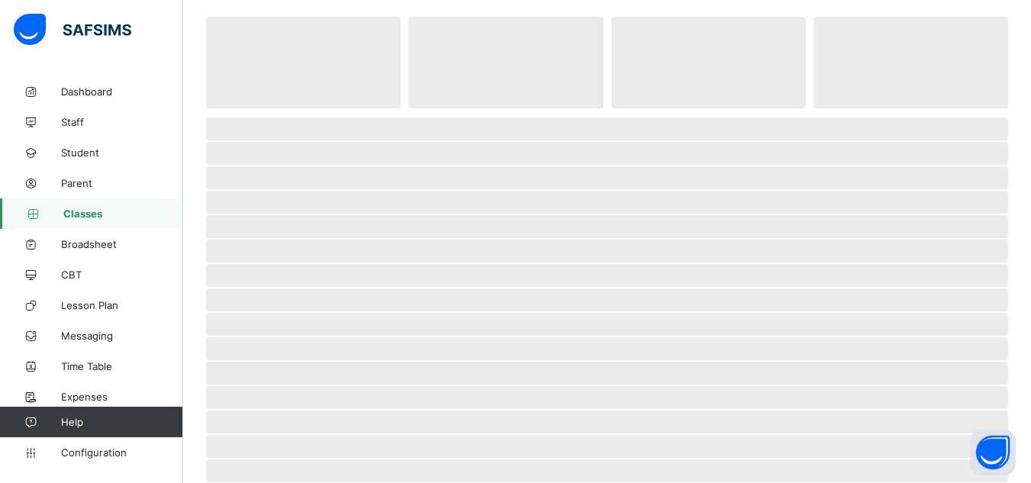
click at [109, 209] on span "Classes" at bounding box center [123, 213] width 120 height 12
